Goal: Information Seeking & Learning: Find specific page/section

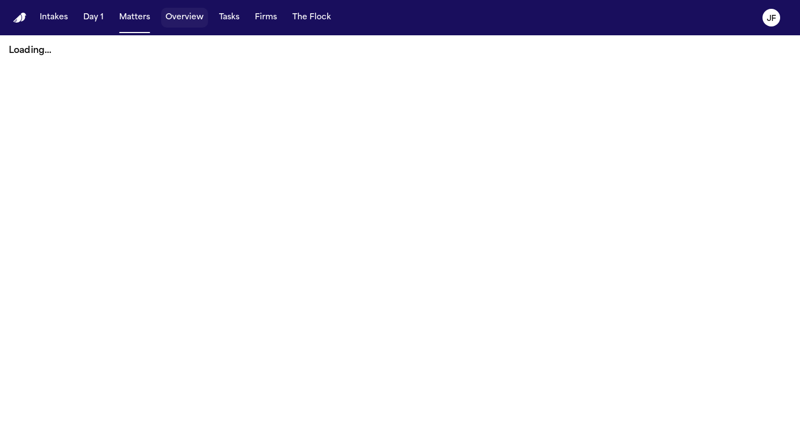
click at [183, 23] on button "Overview" at bounding box center [184, 18] width 47 height 20
select select "**"
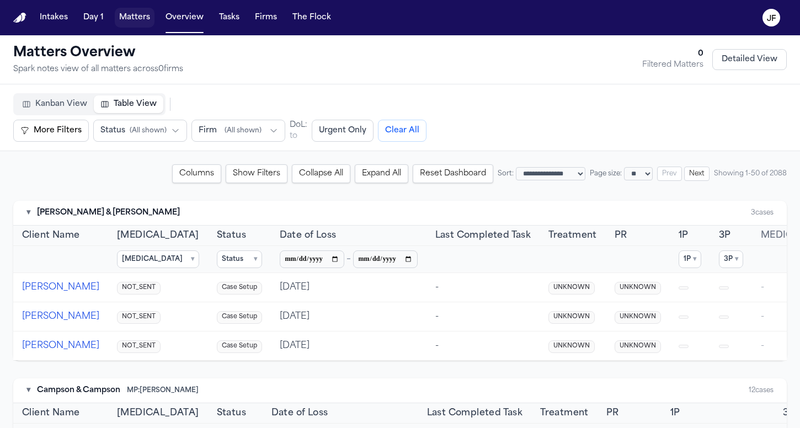
click at [127, 20] on button "Matters" at bounding box center [135, 18] width 40 height 20
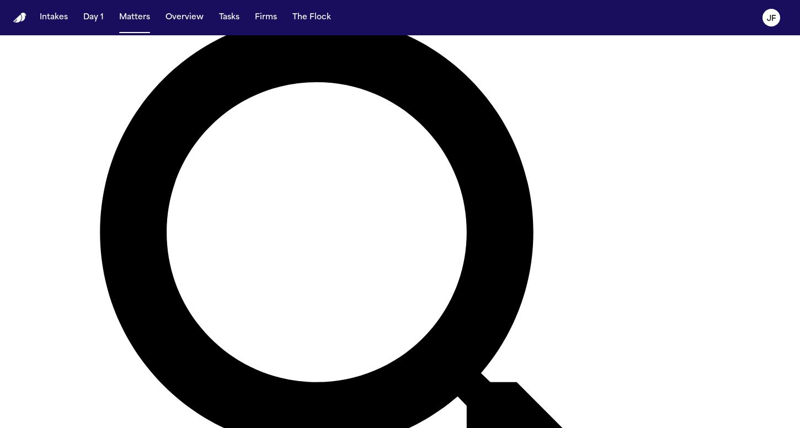
scroll to position [129, 0]
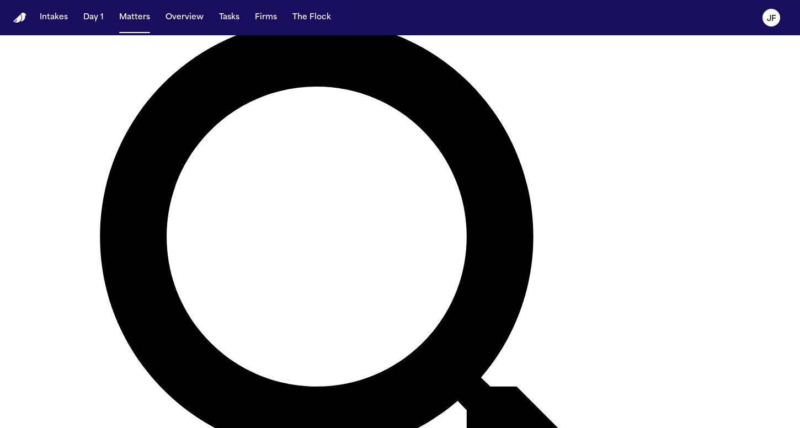
type input "****"
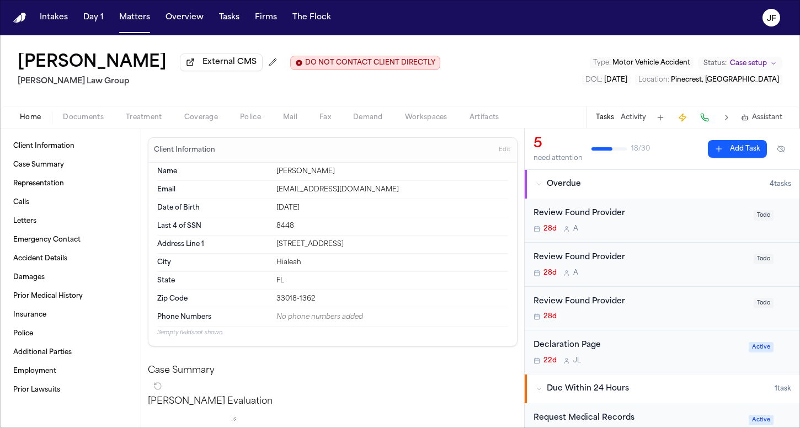
click at [99, 119] on span "Documents" at bounding box center [83, 117] width 41 height 9
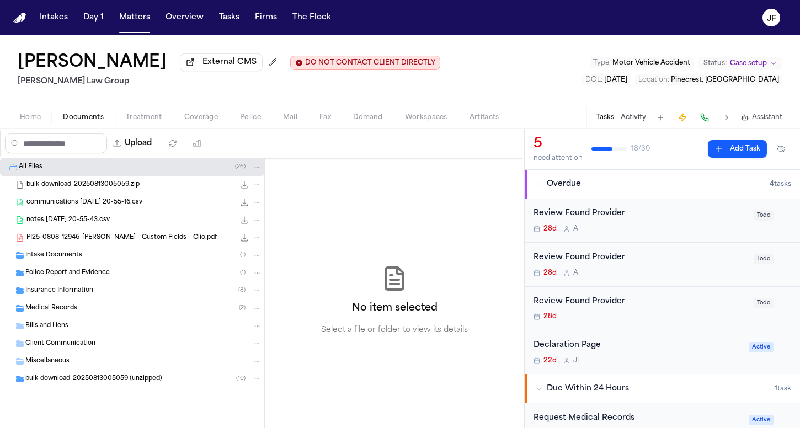
click at [95, 288] on div "Insurance Information ( 8 )" at bounding box center [143, 291] width 237 height 10
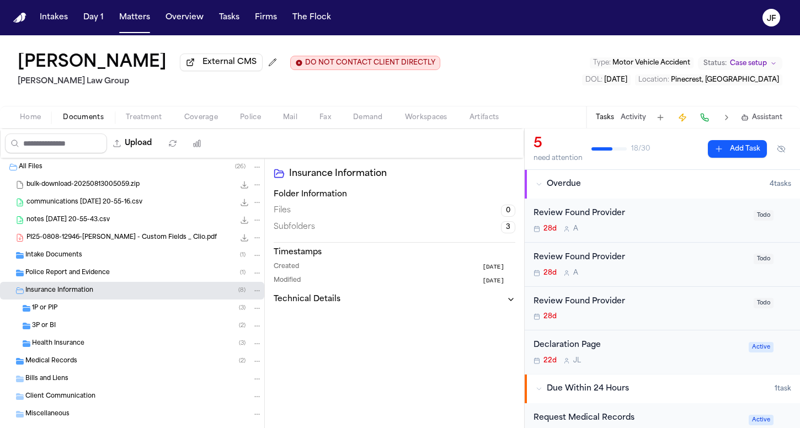
click at [95, 321] on div "3P or BI ( 2 )" at bounding box center [132, 326] width 264 height 18
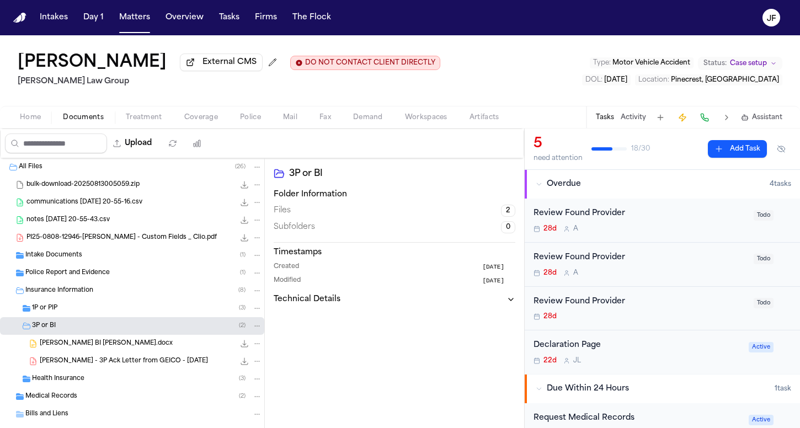
click at [83, 313] on div "1P or PIP ( 3 )" at bounding box center [147, 308] width 230 height 10
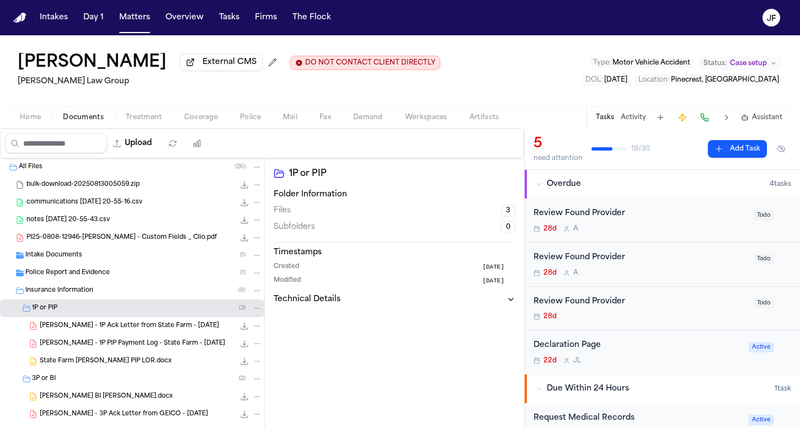
click at [93, 348] on span "[PERSON_NAME] - 1P PIP Payment Log - State Farm - [DATE]" at bounding box center [132, 343] width 185 height 9
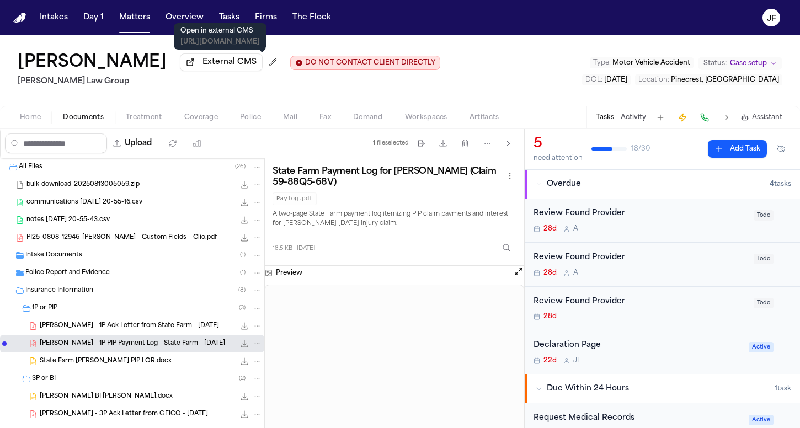
click at [257, 62] on span "External CMS" at bounding box center [230, 62] width 54 height 11
click at [257, 67] on span "External CMS" at bounding box center [230, 62] width 54 height 11
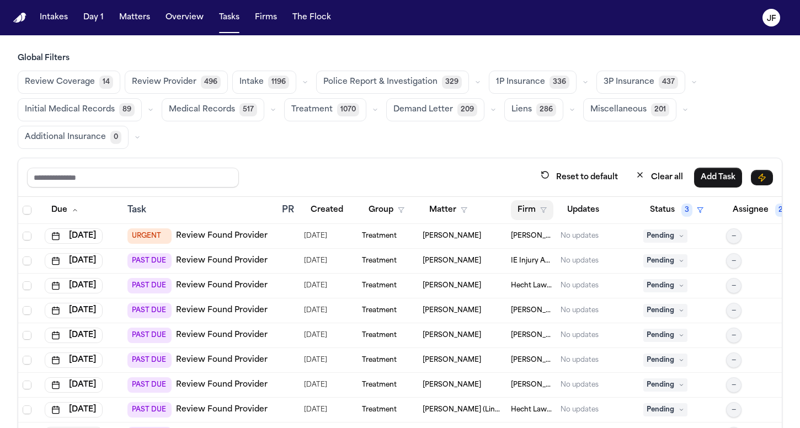
click at [528, 215] on button "Firm" at bounding box center [532, 210] width 42 height 20
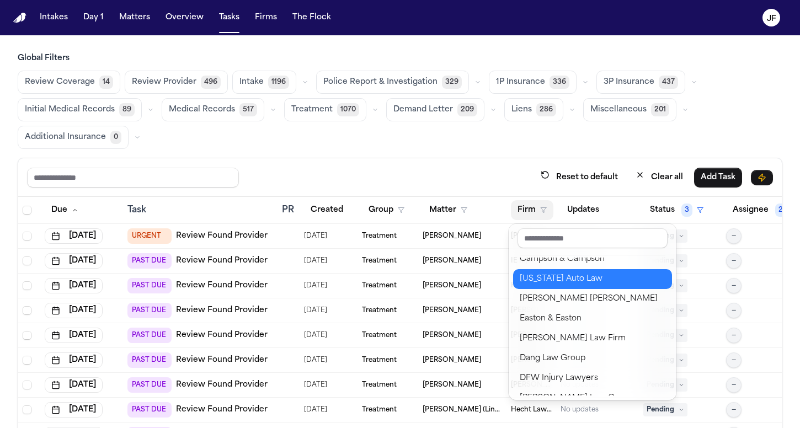
scroll to position [115, 0]
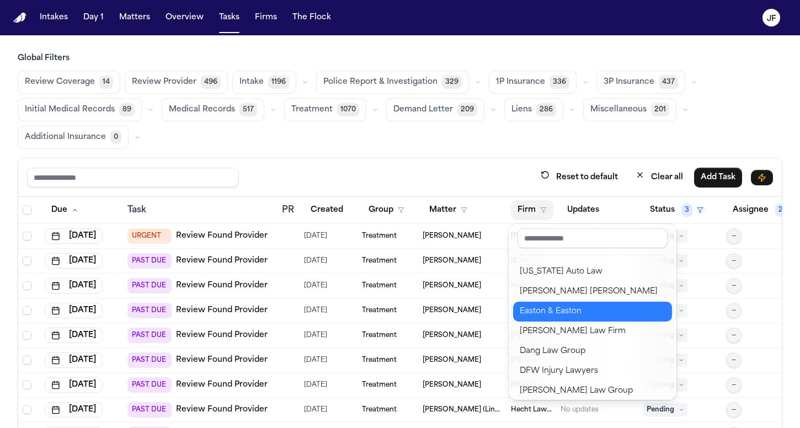
click at [542, 315] on div "Easton & Easton" at bounding box center [593, 311] width 146 height 13
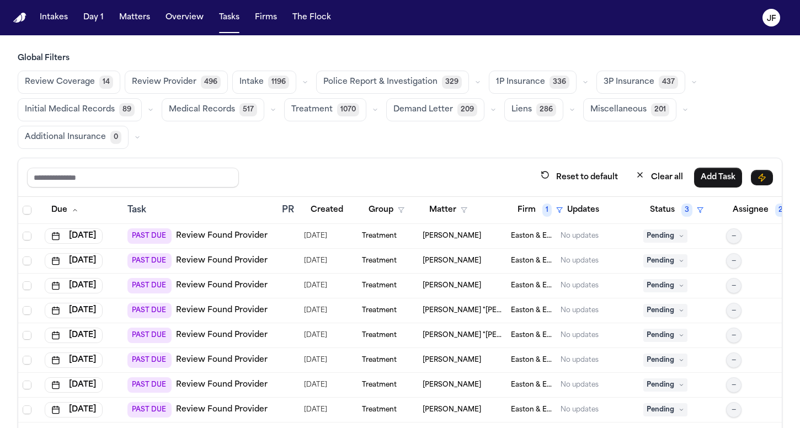
click at [434, 87] on button "Police Report & Investigation 329" at bounding box center [392, 82] width 153 height 23
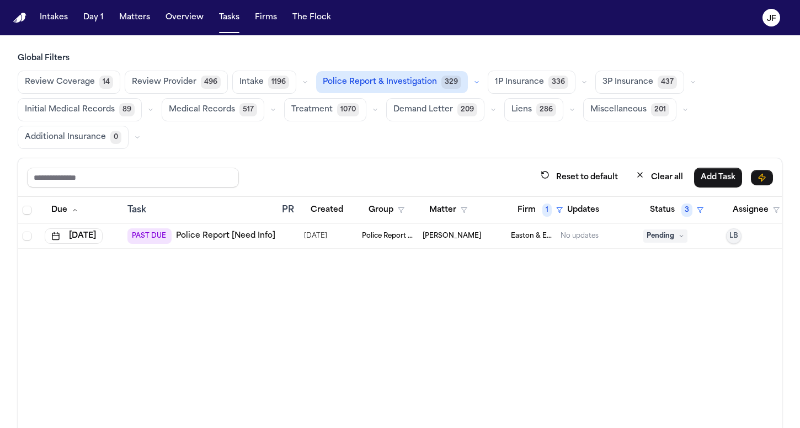
click at [657, 237] on span "Pending" at bounding box center [665, 236] width 44 height 13
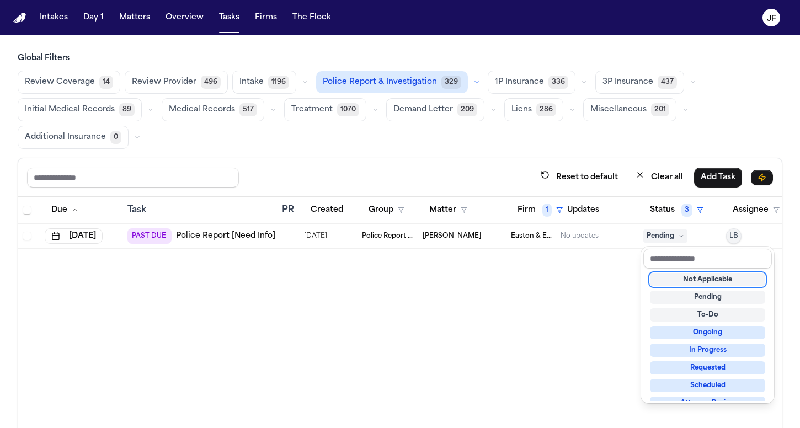
click at [670, 276] on div "Not Applicable" at bounding box center [707, 279] width 115 height 13
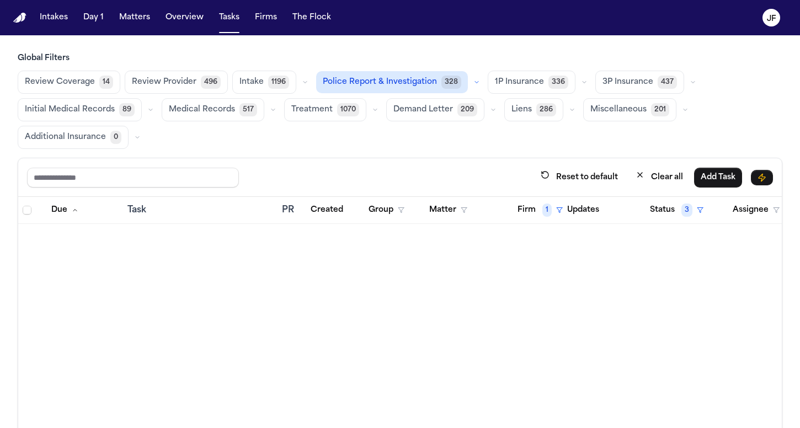
click at [441, 82] on span "328" at bounding box center [451, 82] width 20 height 13
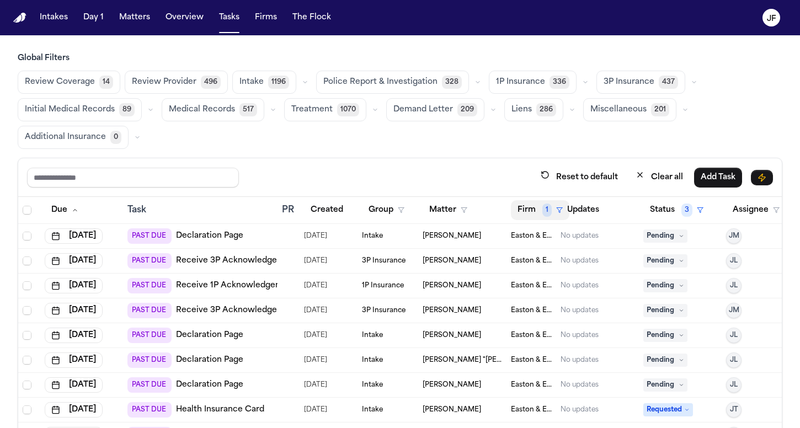
click at [538, 218] on button "Firm 1" at bounding box center [540, 210] width 58 height 20
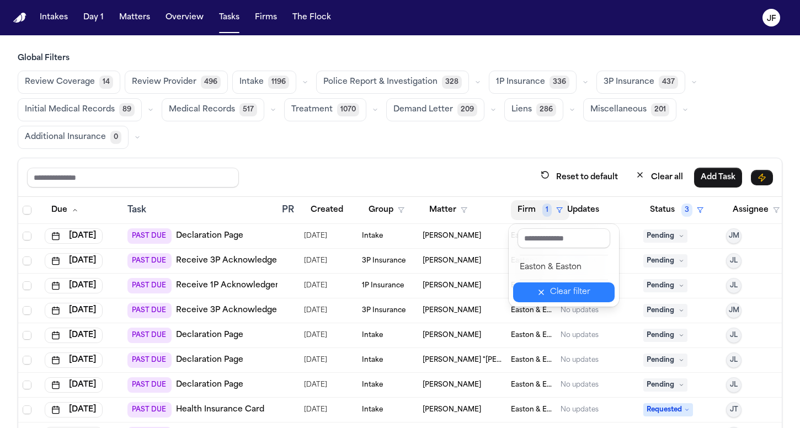
click at [546, 288] on icon "button" at bounding box center [541, 292] width 9 height 9
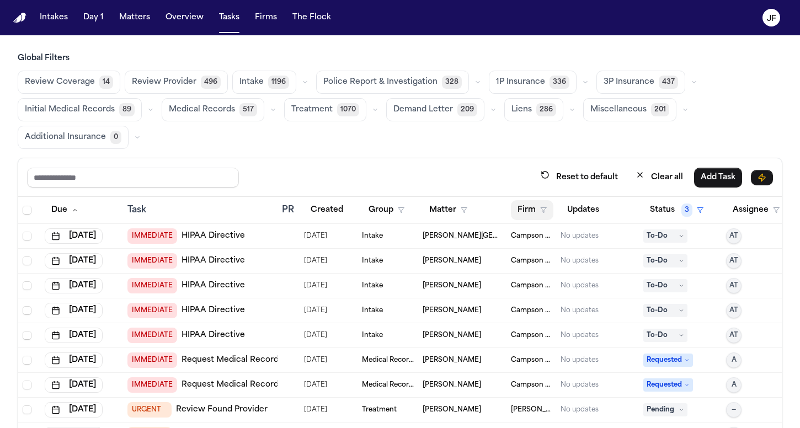
click at [540, 203] on button "Firm" at bounding box center [532, 210] width 42 height 20
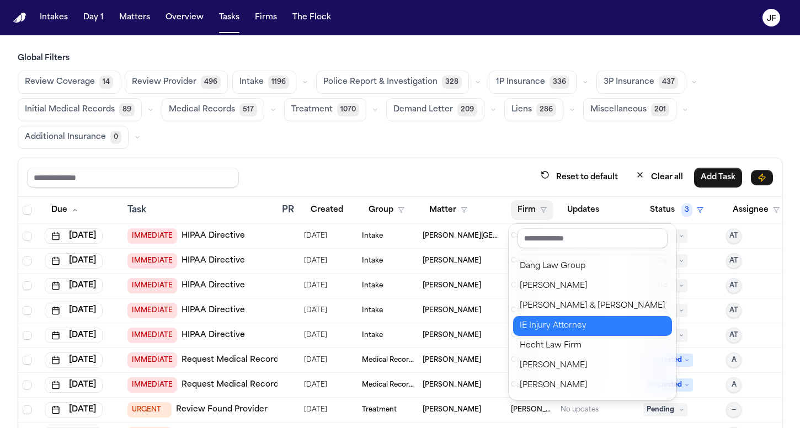
scroll to position [81, 0]
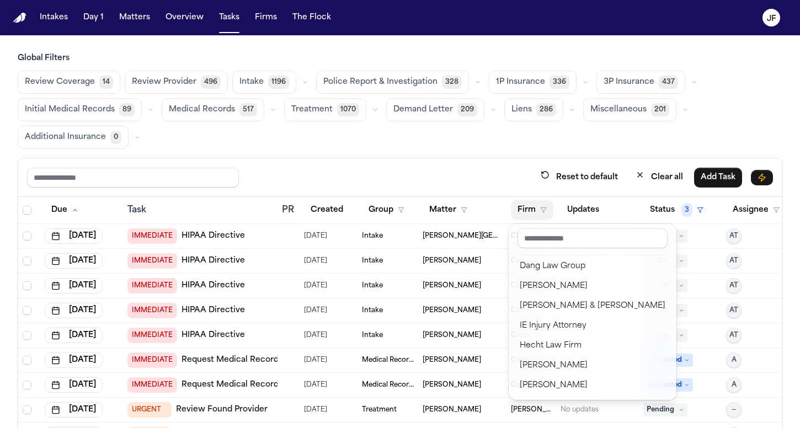
click at [494, 152] on div "Global Filters Review Coverage 14 Review Provider 496 Intake 1196 Police Report…" at bounding box center [400, 278] width 765 height 451
